Goal: Information Seeking & Learning: Learn about a topic

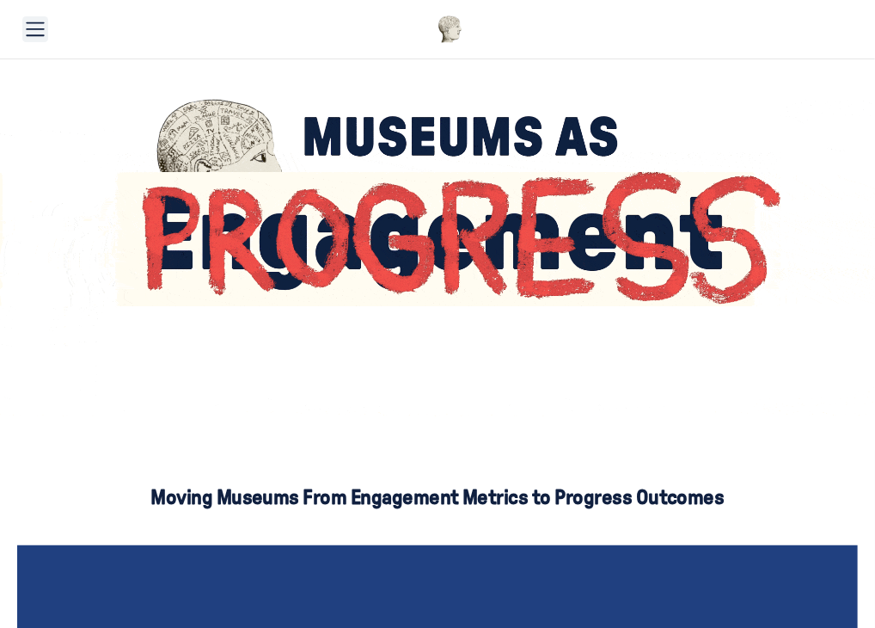
click at [28, 23] on icon "Toggle menu" at bounding box center [35, 29] width 19 height 19
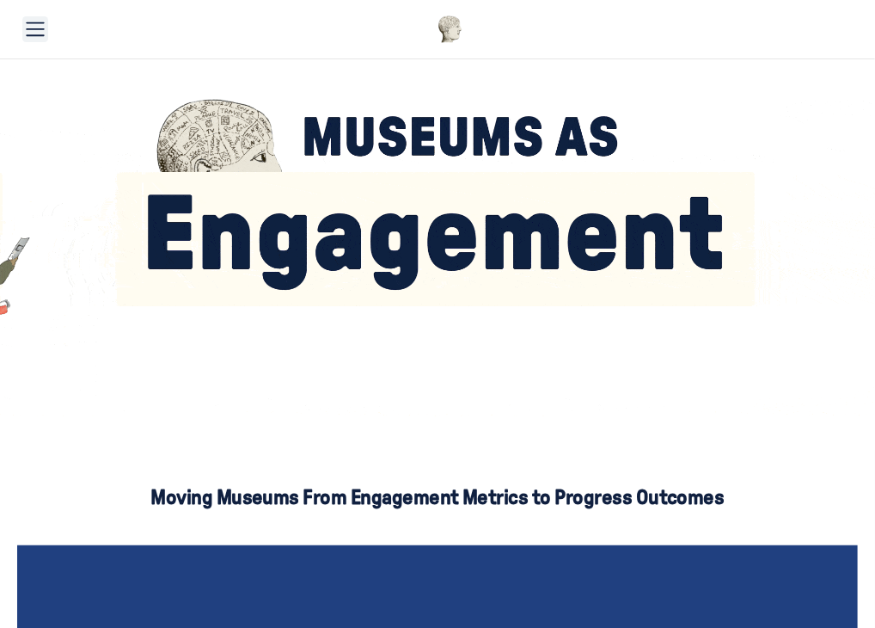
click at [31, 29] on use "Toggle menu" at bounding box center [36, 29] width 18 height 14
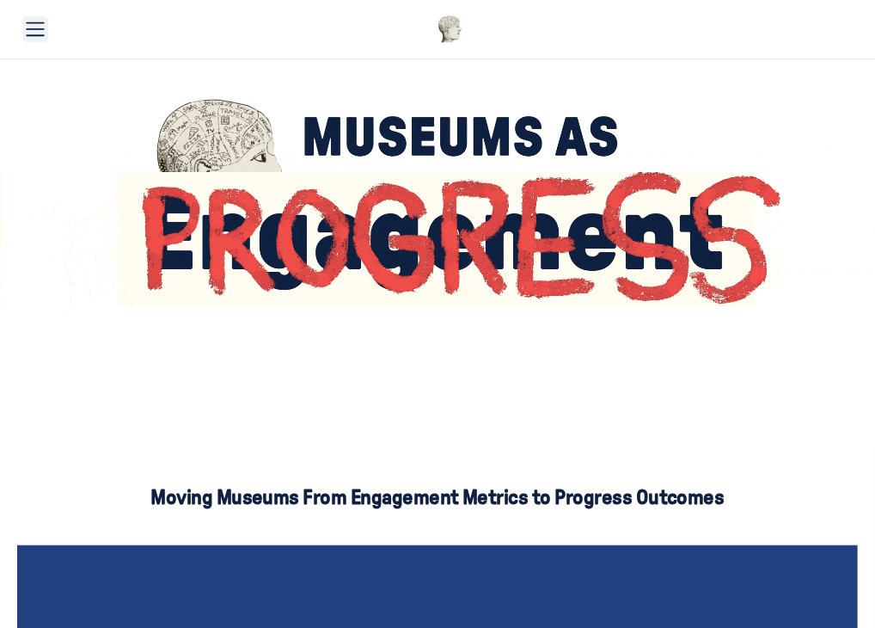
click at [28, 34] on icon "Toggle menu" at bounding box center [35, 29] width 19 height 19
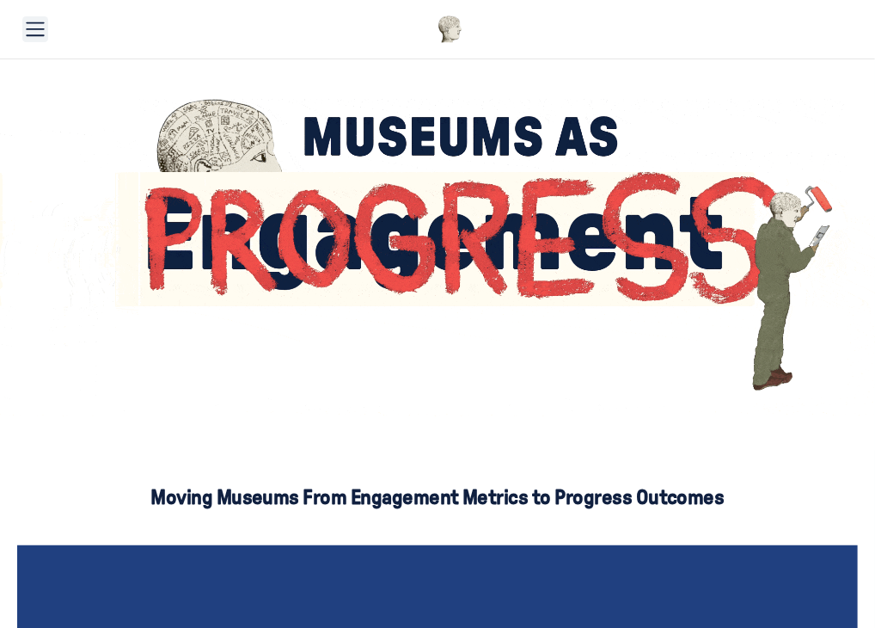
click at [28, 34] on icon "Toggle menu" at bounding box center [35, 29] width 19 height 19
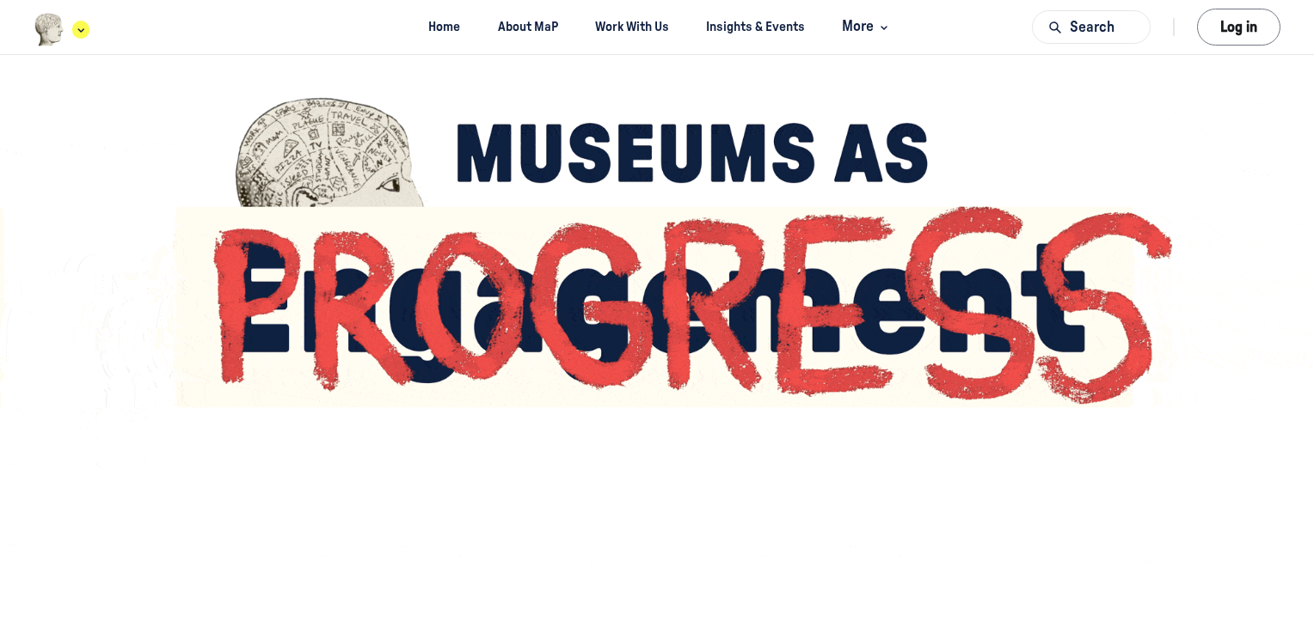
click at [71, 36] on div "Main navigation bar" at bounding box center [62, 30] width 56 height 34
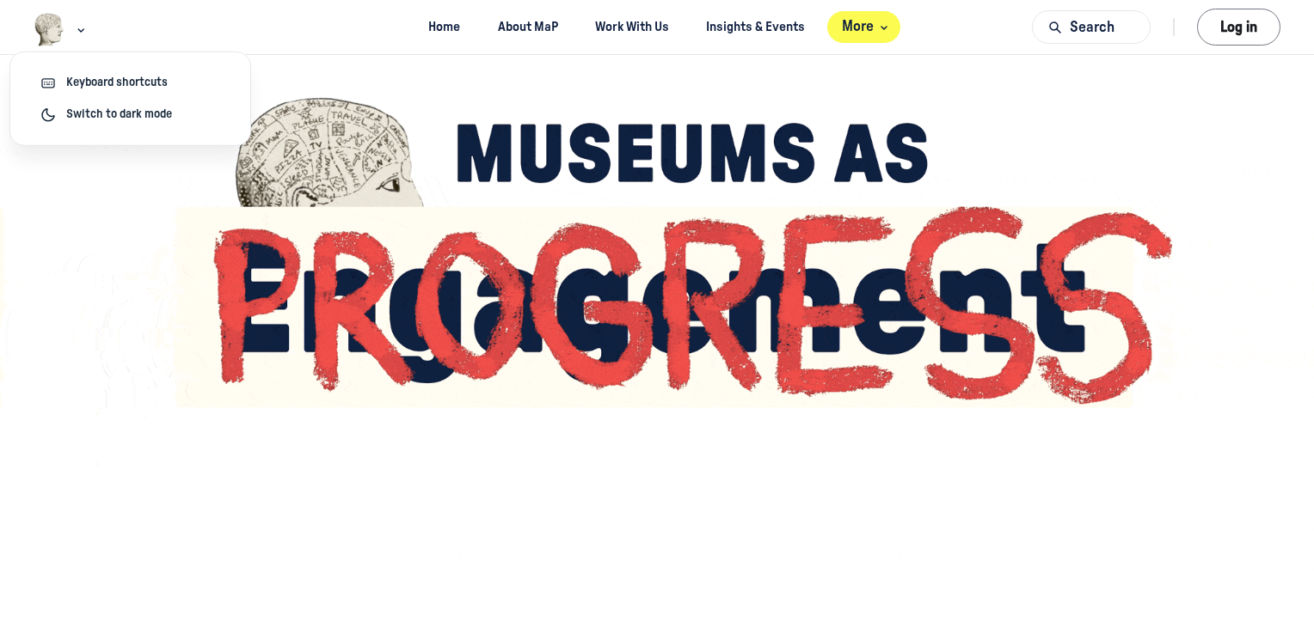
click at [843, 33] on button "More" at bounding box center [863, 27] width 73 height 32
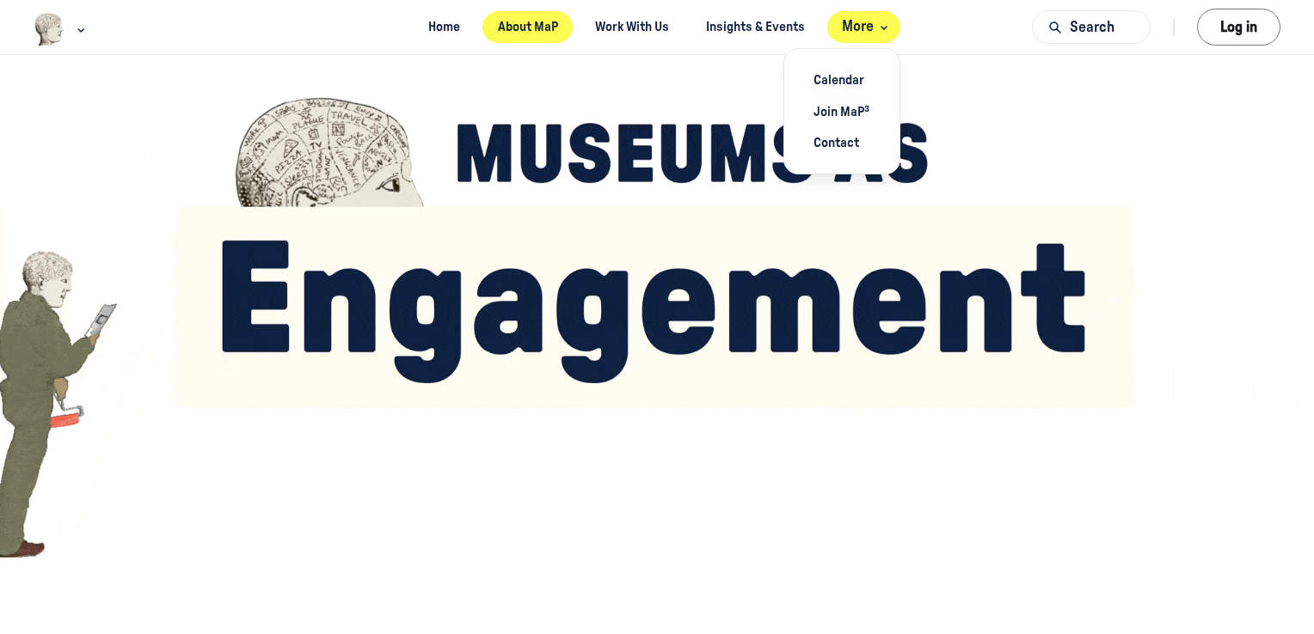
click at [537, 19] on link "About MaP" at bounding box center [527, 27] width 90 height 32
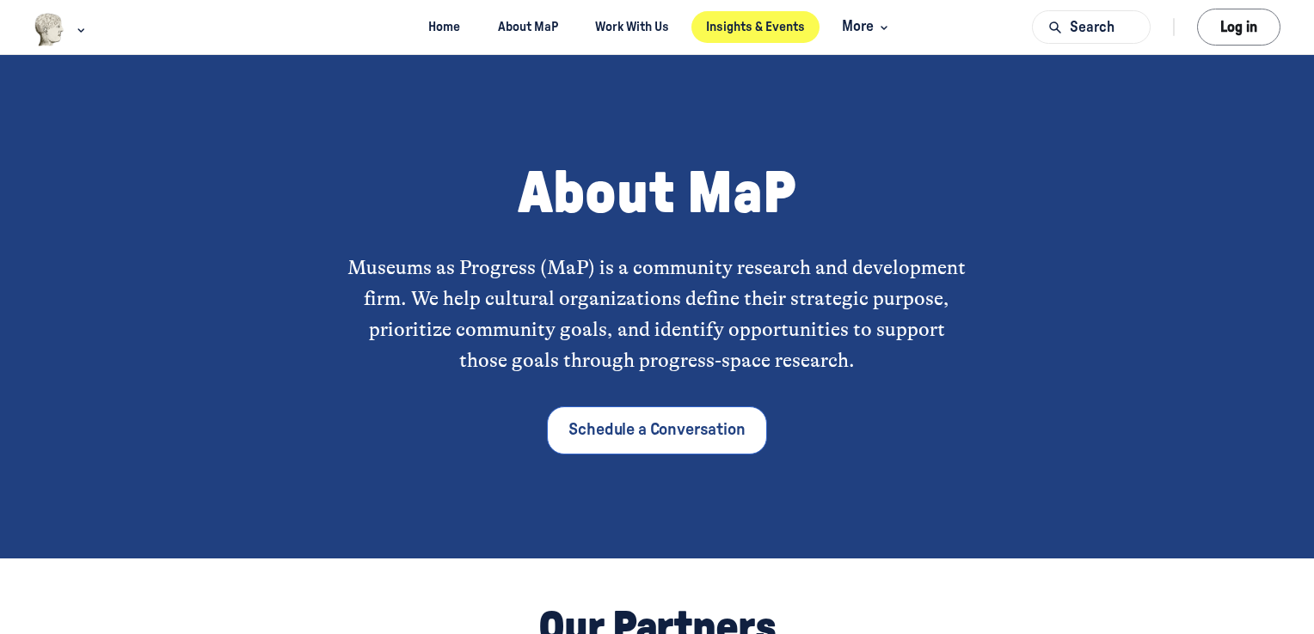
click at [717, 29] on link "Insights & Events" at bounding box center [755, 27] width 129 height 32
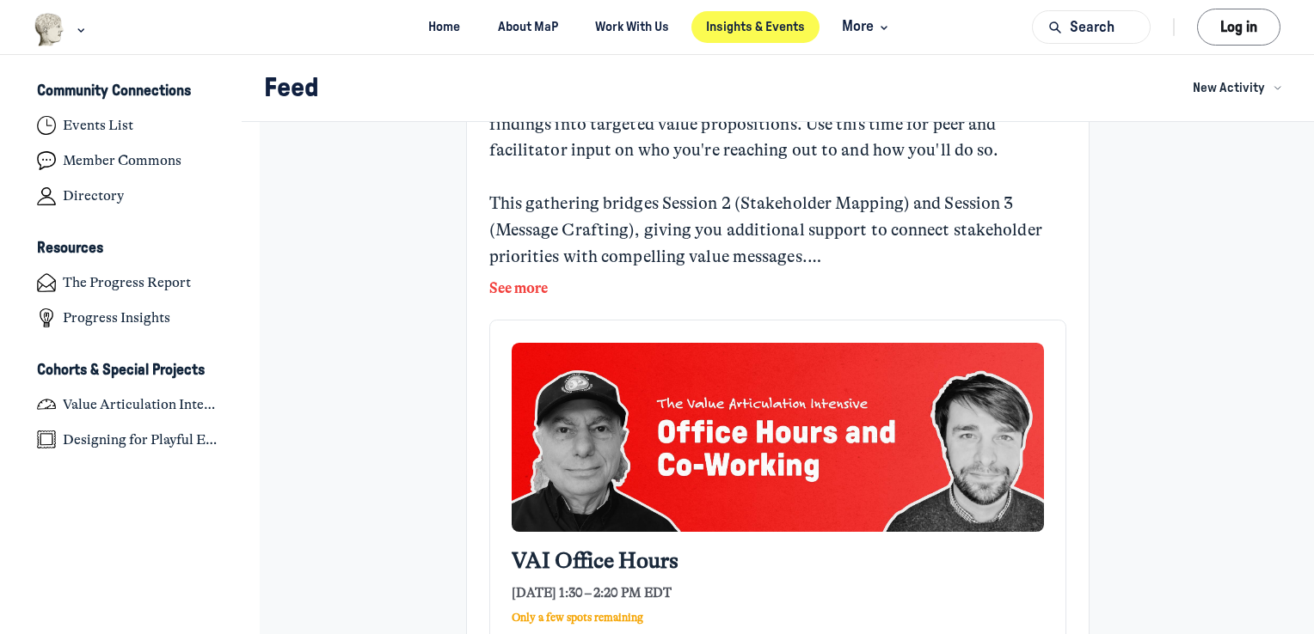
scroll to position [172, 0]
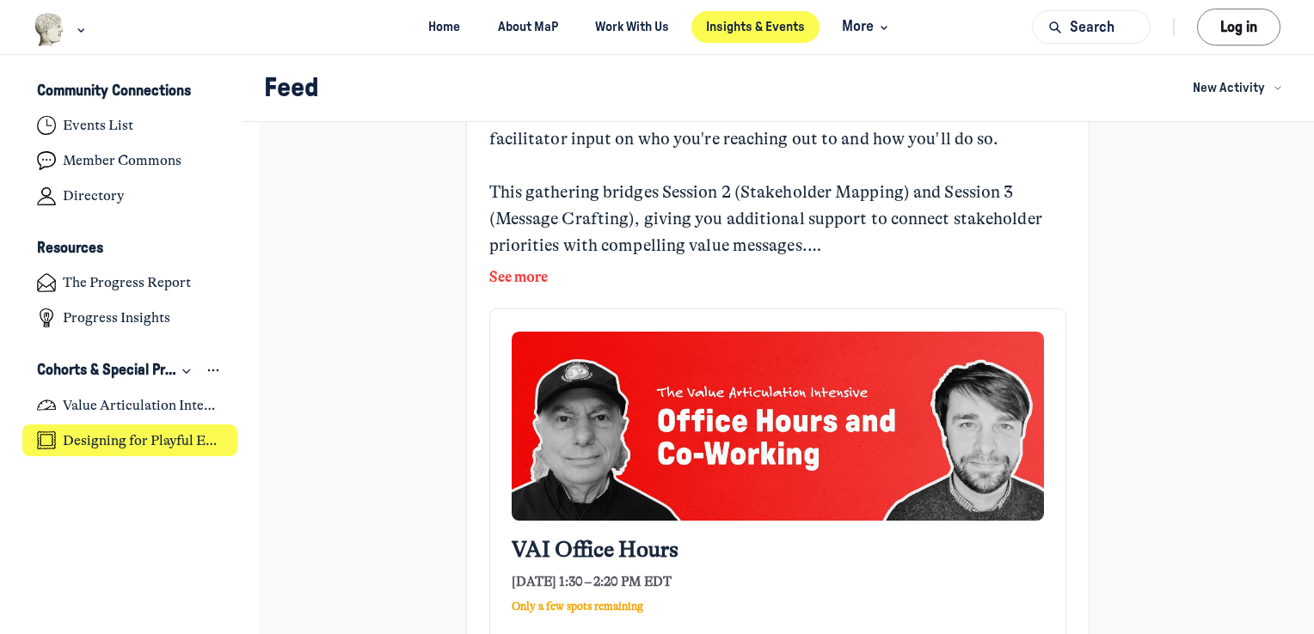
click at [183, 446] on h4 "Designing for Playful Engagement" at bounding box center [143, 440] width 160 height 17
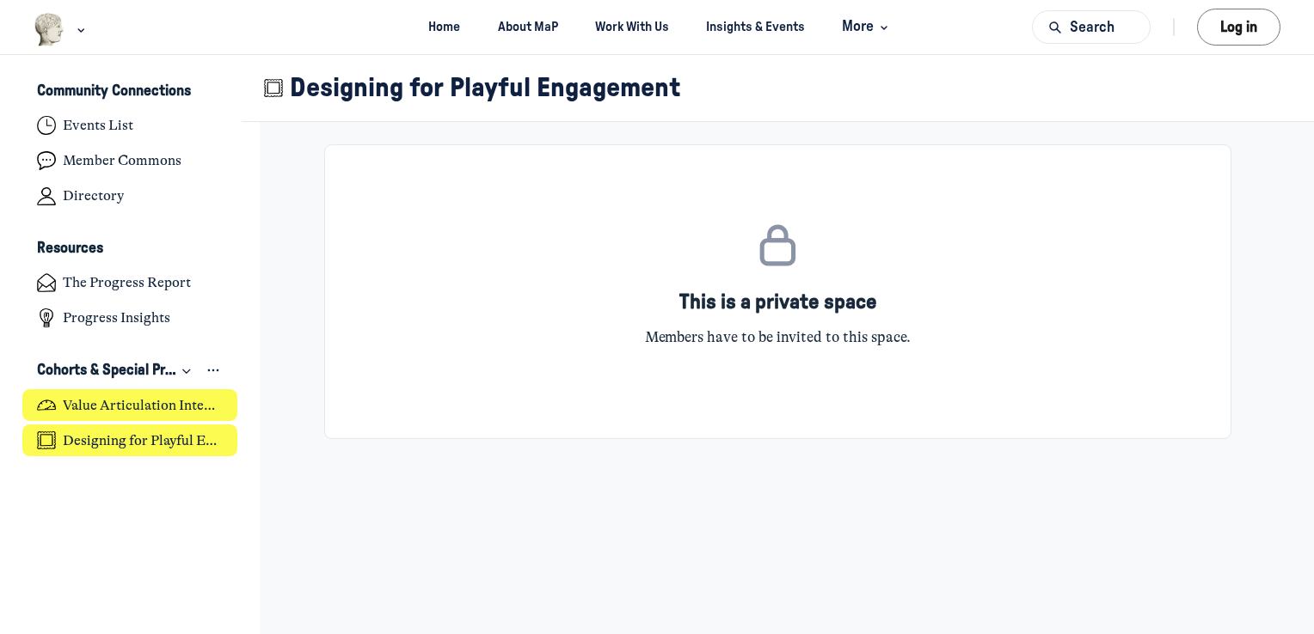
click at [164, 404] on h4 "Value Articulation Intensive (Cultural Leadership Lab)" at bounding box center [143, 405] width 160 height 17
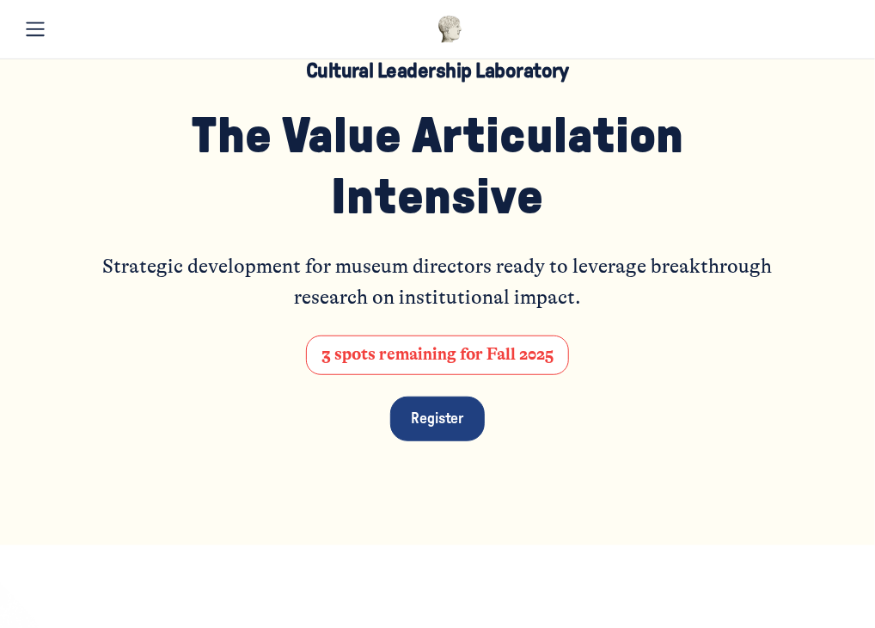
scroll to position [231, 0]
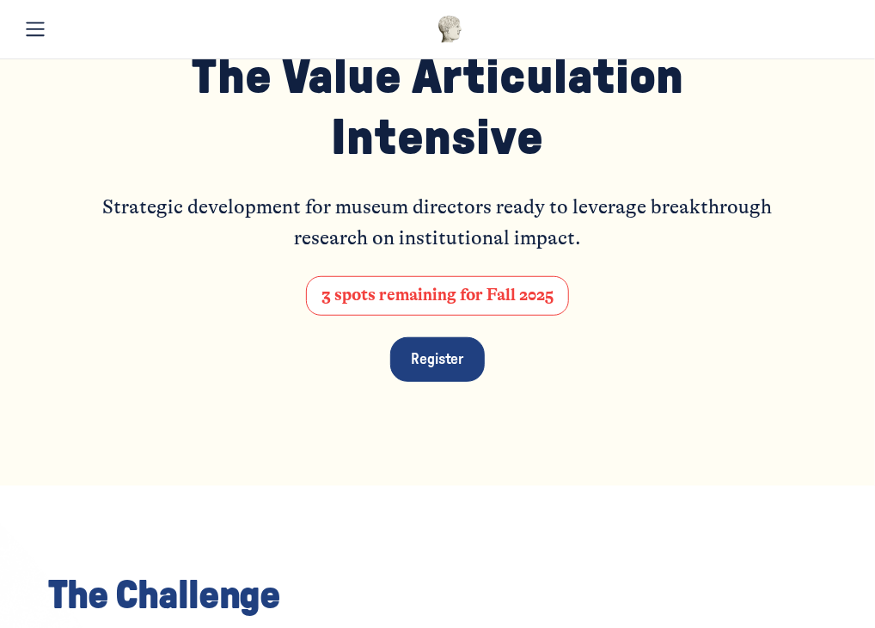
drag, startPoint x: 31, startPoint y: 249, endPoint x: 52, endPoint y: 249, distance: 21.5
click at [31, 249] on div "Cultural Leadership Laboratory The Value Articulation Intensive Strategic devel…" at bounding box center [437, 190] width 875 height 591
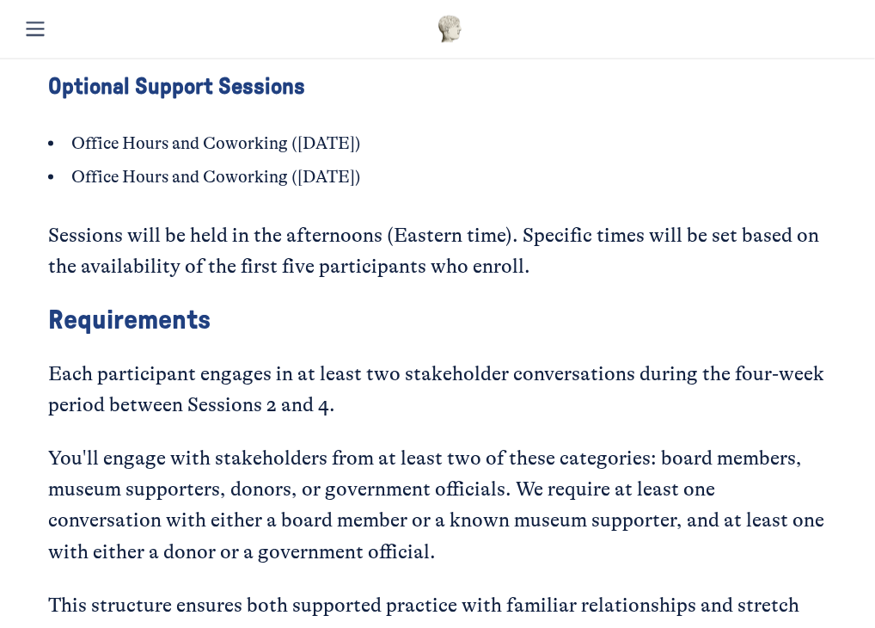
scroll to position [3498, 0]
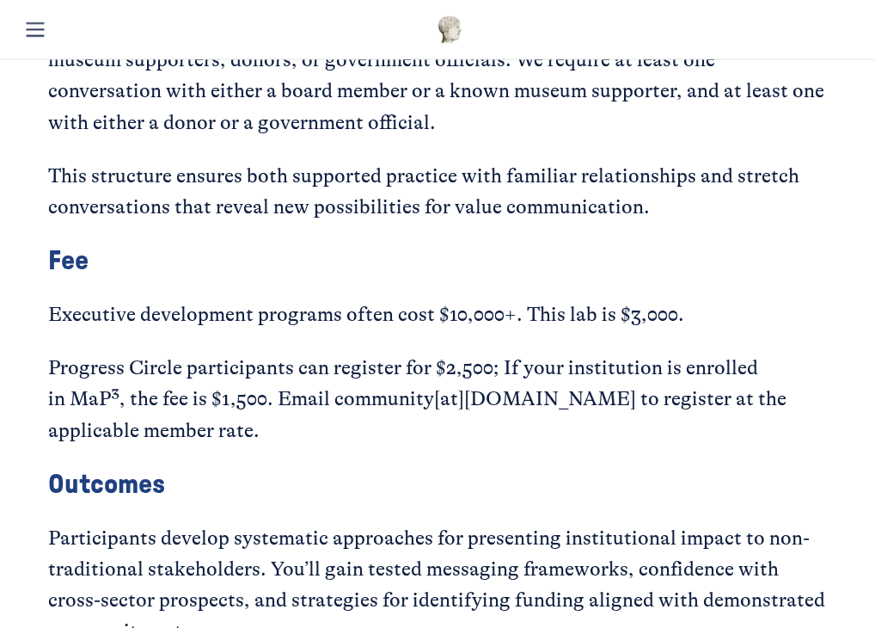
click at [450, 199] on span "This structure ensures both supported practice with familiar relationships and …" at bounding box center [426, 191] width 756 height 54
